Goal: Task Accomplishment & Management: Manage account settings

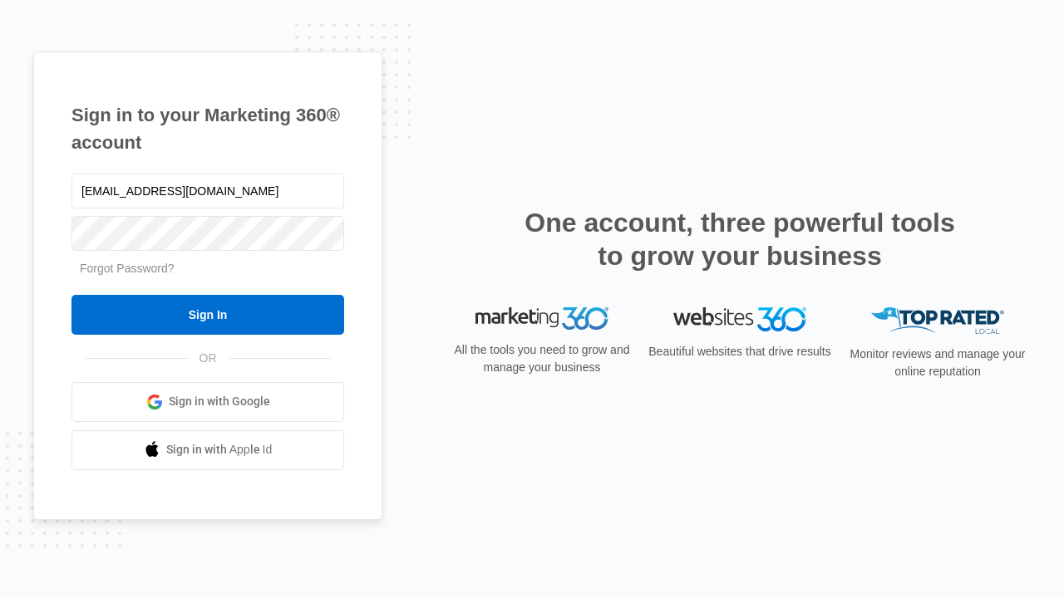
type input "[EMAIL_ADDRESS][DOMAIN_NAME]"
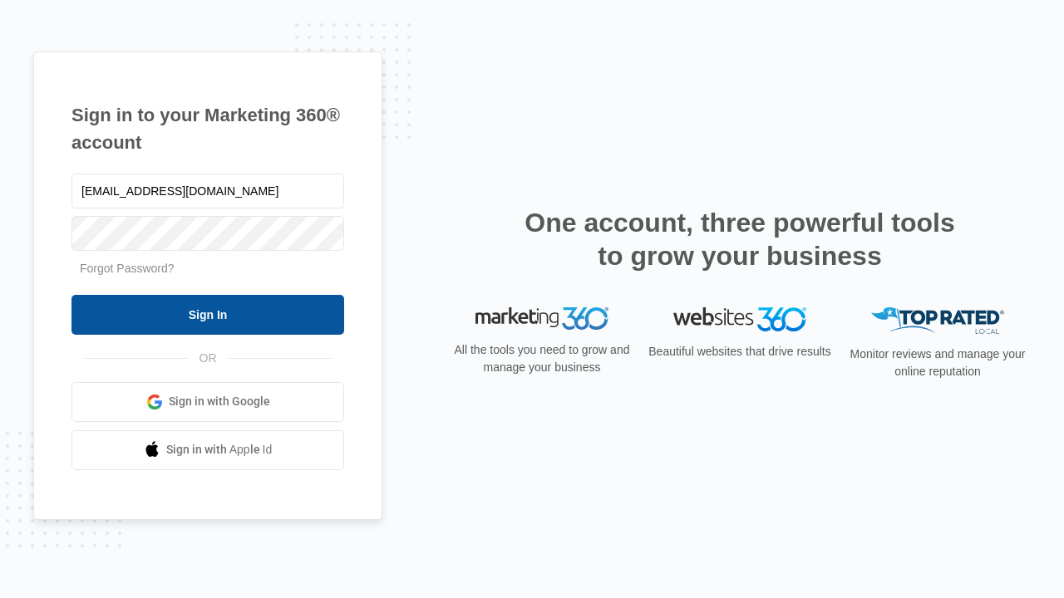
click at [208, 314] on input "Sign In" at bounding box center [207, 315] width 273 height 40
